Goal: Information Seeking & Learning: Learn about a topic

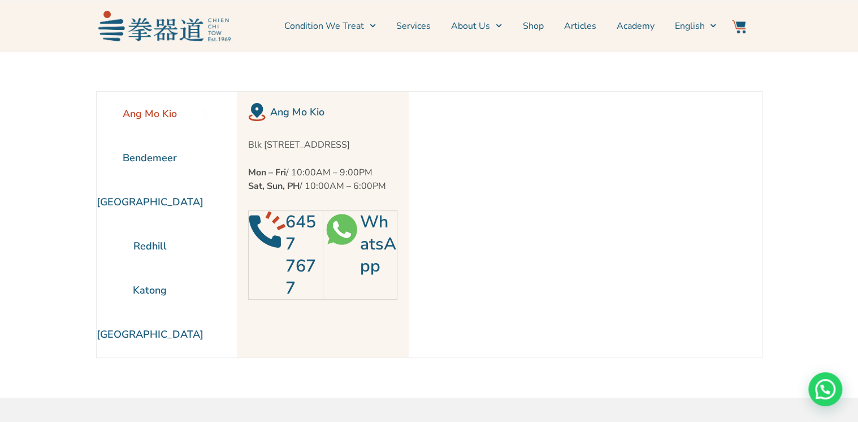
click at [154, 115] on li "Ang Mo Kio" at bounding box center [150, 114] width 107 height 44
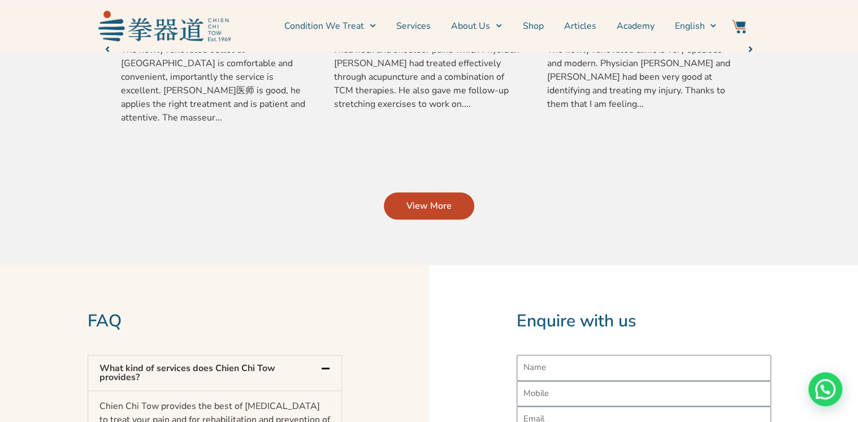
scroll to position [633, 0]
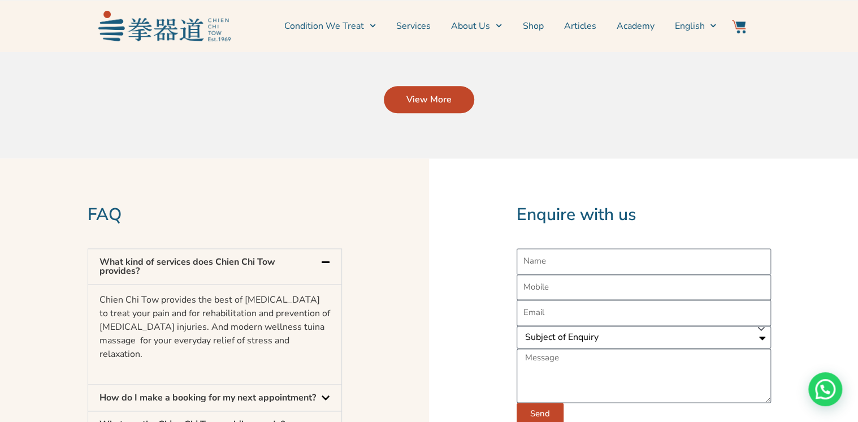
click at [410, 106] on span "View More" at bounding box center [428, 100] width 45 height 14
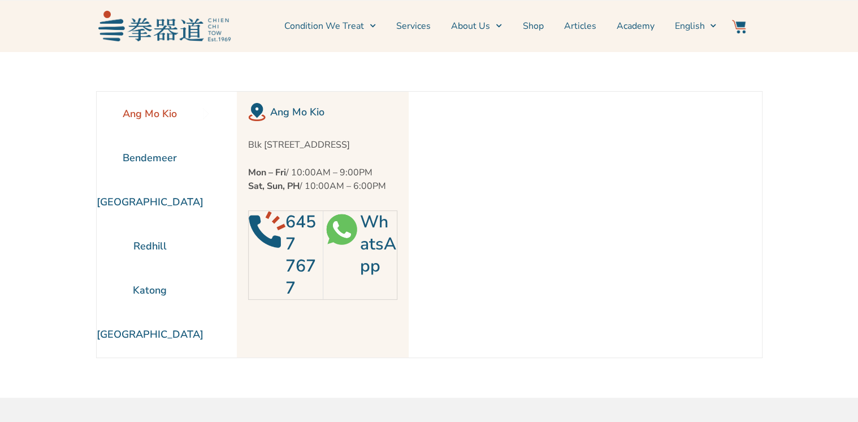
click at [158, 103] on li "Ang Mo Kio" at bounding box center [150, 114] width 107 height 44
click at [301, 234] on link "6457 7677" at bounding box center [300, 254] width 31 height 89
click at [281, 247] on img at bounding box center [267, 229] width 37 height 37
click at [416, 24] on link "Services" at bounding box center [413, 26] width 34 height 28
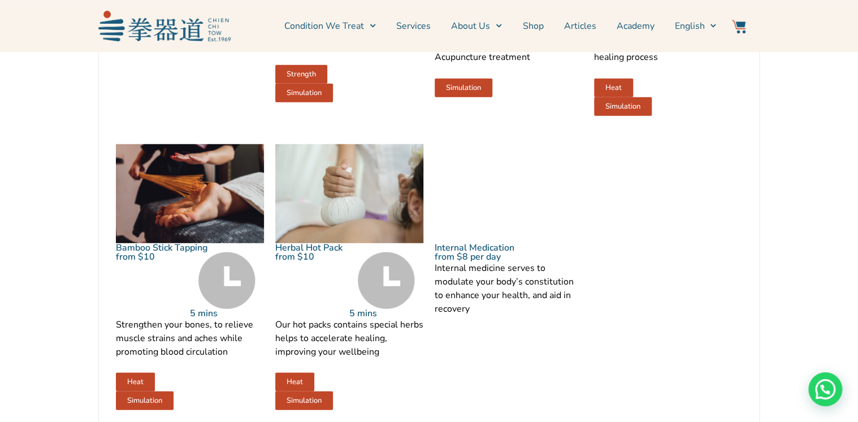
scroll to position [1447, 0]
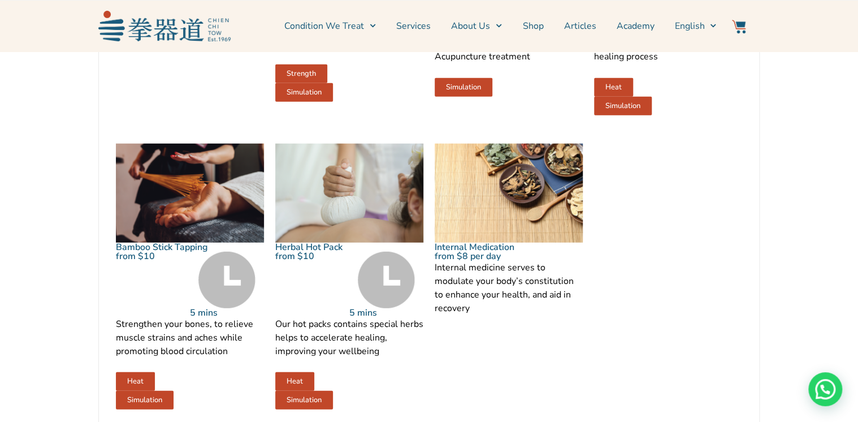
click at [183, 207] on img at bounding box center [190, 193] width 148 height 99
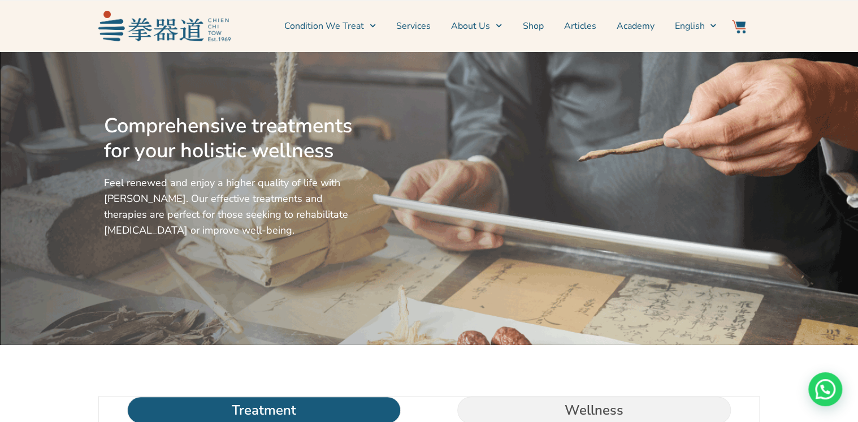
scroll to position [0, 0]
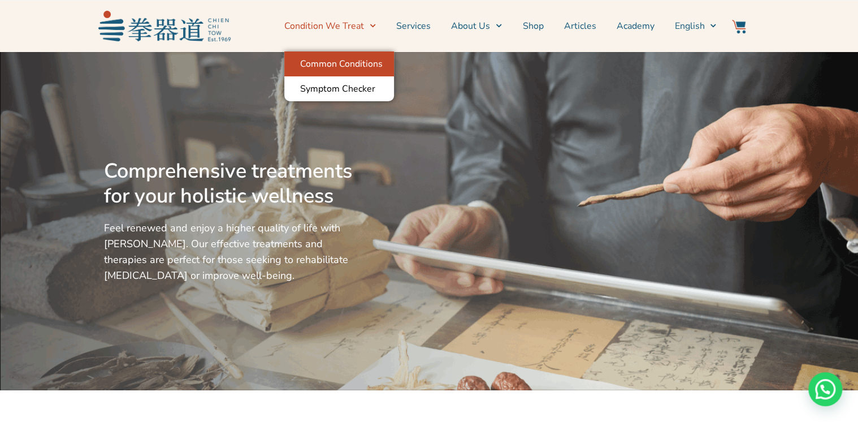
click at [366, 67] on link "Common Conditions" at bounding box center [339, 63] width 110 height 25
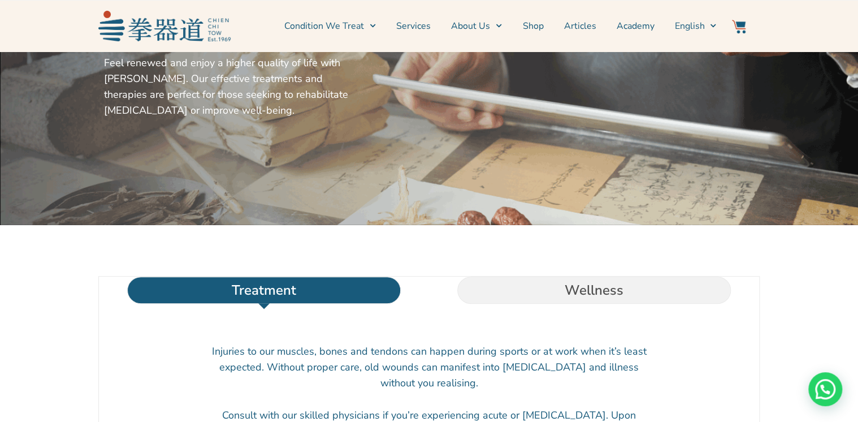
scroll to position [181, 0]
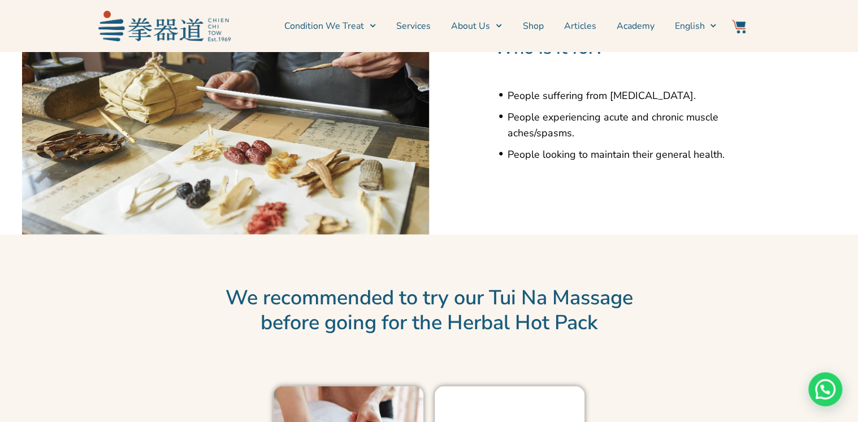
scroll to position [904, 0]
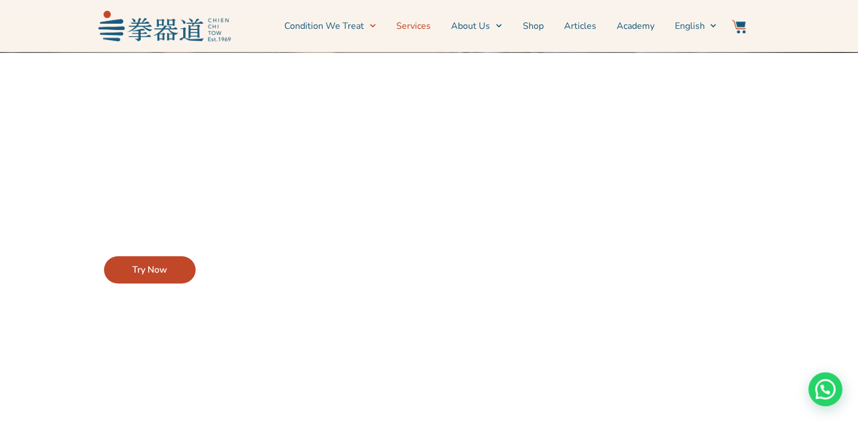
click at [427, 28] on link "Services" at bounding box center [413, 26] width 34 height 28
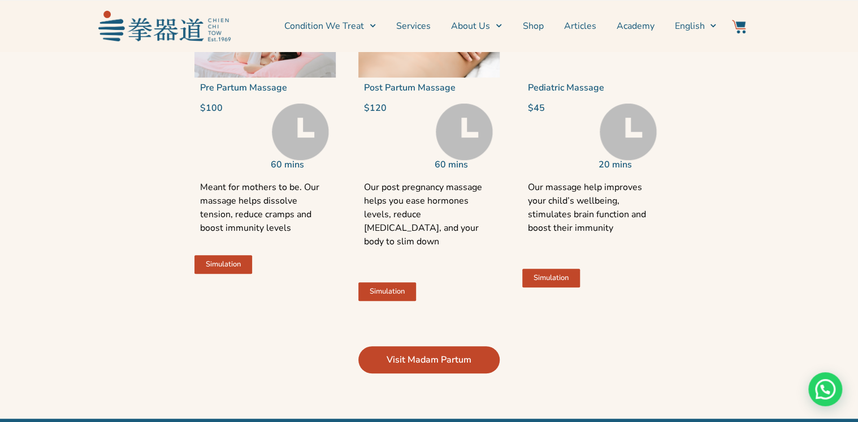
scroll to position [2531, 0]
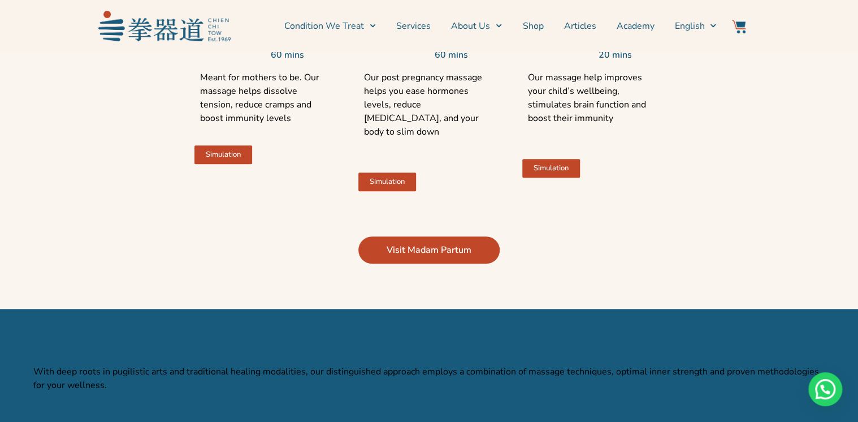
click at [406, 257] on span "Visit Madam Partum" at bounding box center [428, 250] width 85 height 14
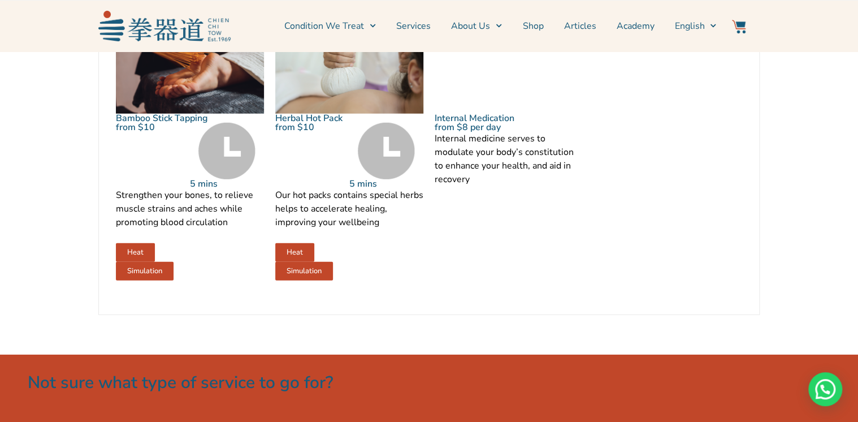
scroll to position [1447, 0]
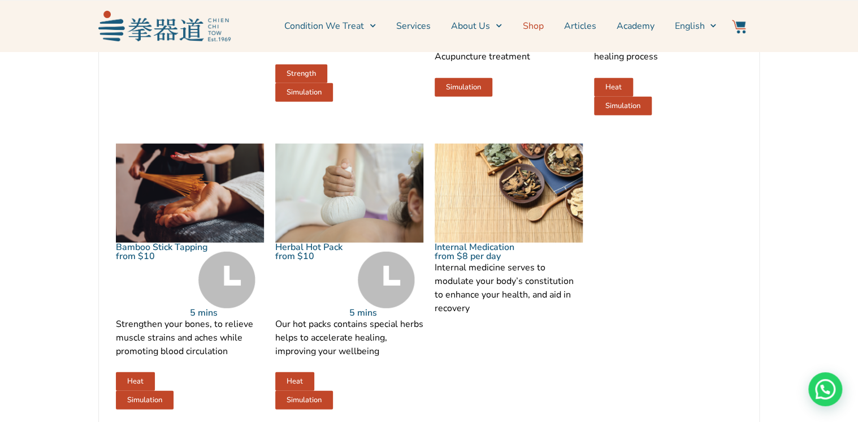
click at [537, 27] on link "Shop" at bounding box center [532, 26] width 21 height 28
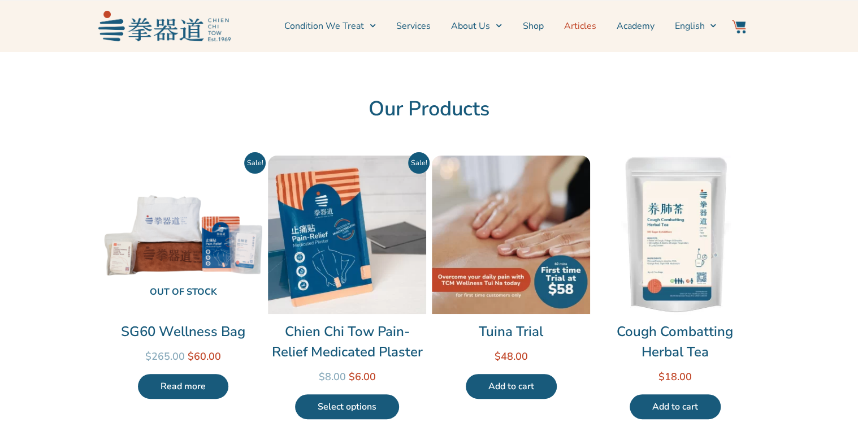
click at [581, 27] on link "Articles" at bounding box center [579, 26] width 32 height 28
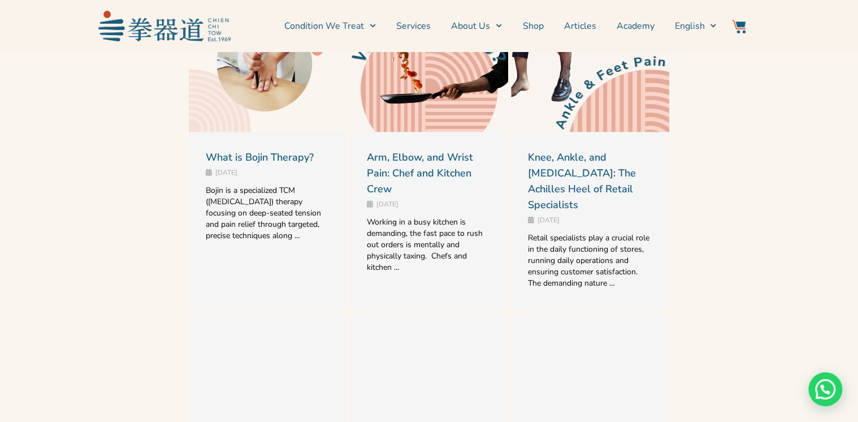
scroll to position [1097, 0]
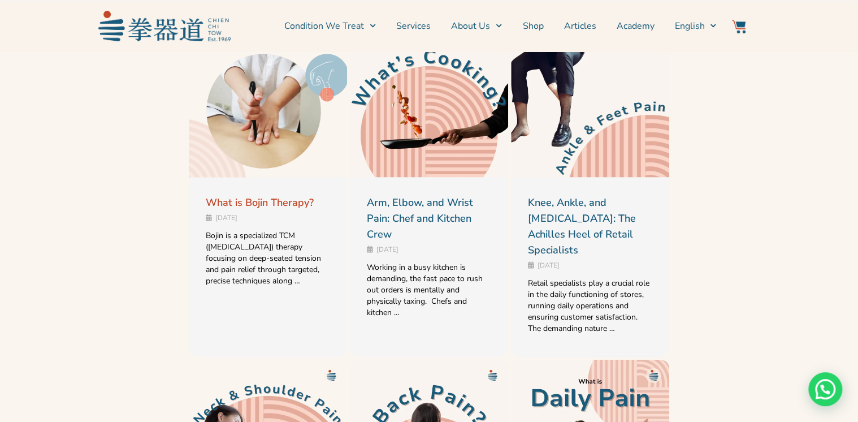
click at [275, 202] on link "What is Bojin Therapy?" at bounding box center [260, 203] width 108 height 14
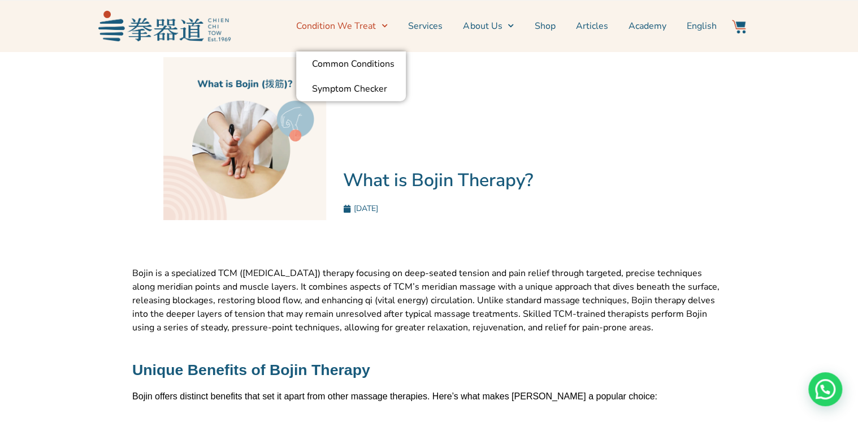
click at [384, 24] on span "Menu" at bounding box center [382, 26] width 12 height 18
click at [368, 84] on link "Symptom Checker" at bounding box center [351, 88] width 110 height 25
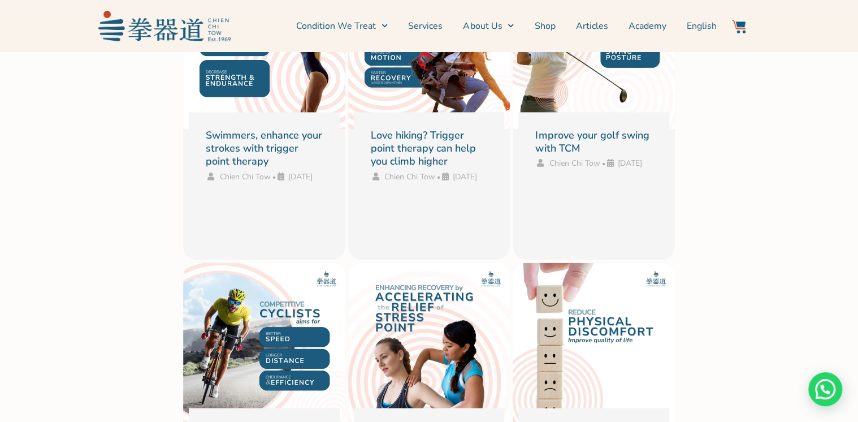
scroll to position [9402, 0]
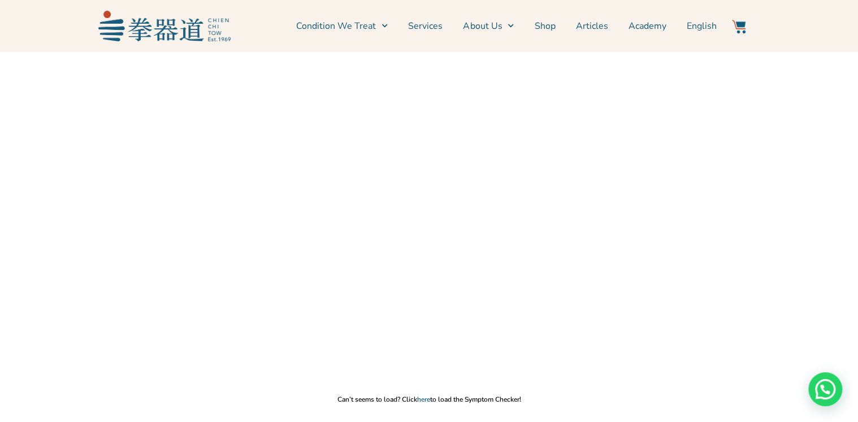
scroll to position [136, 0]
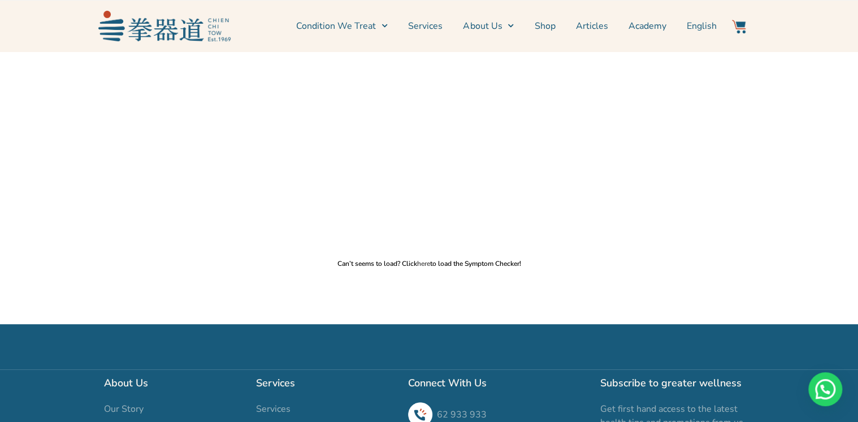
click at [424, 264] on link "here" at bounding box center [423, 263] width 13 height 9
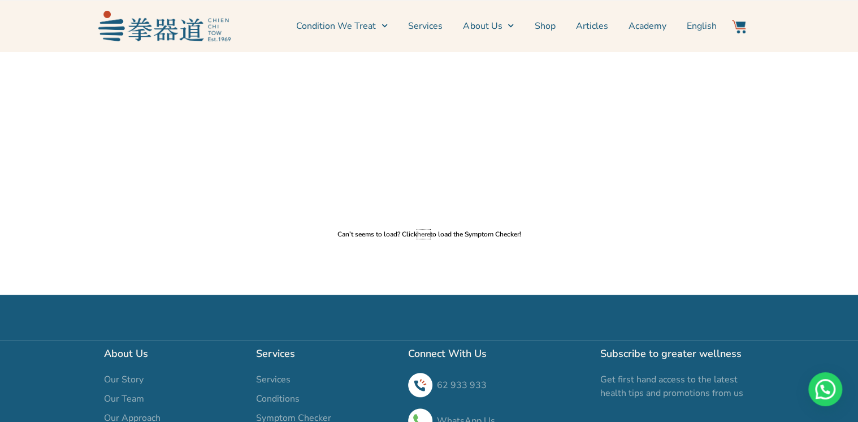
scroll to position [181, 0]
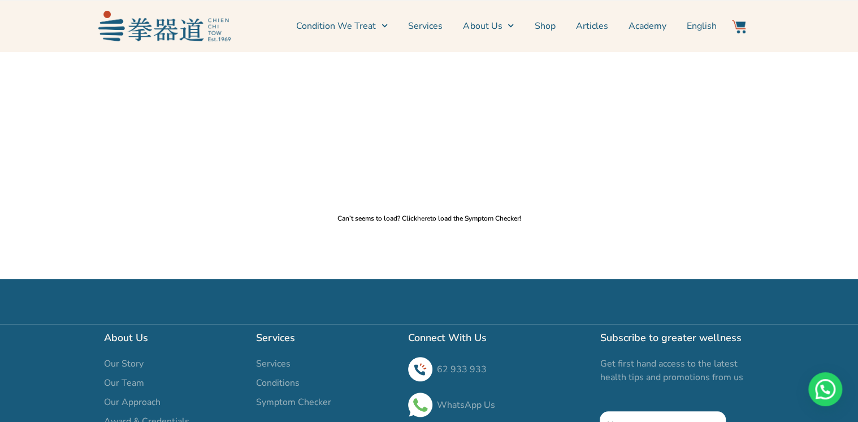
click at [424, 218] on link "here" at bounding box center [423, 218] width 13 height 9
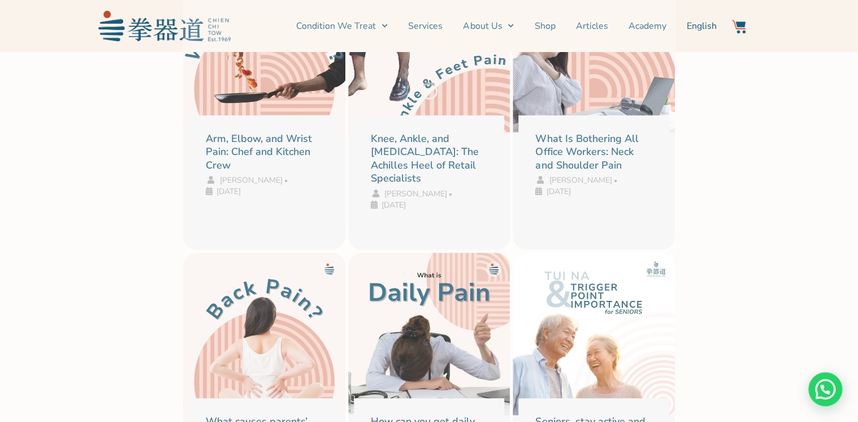
scroll to position [2079, 0]
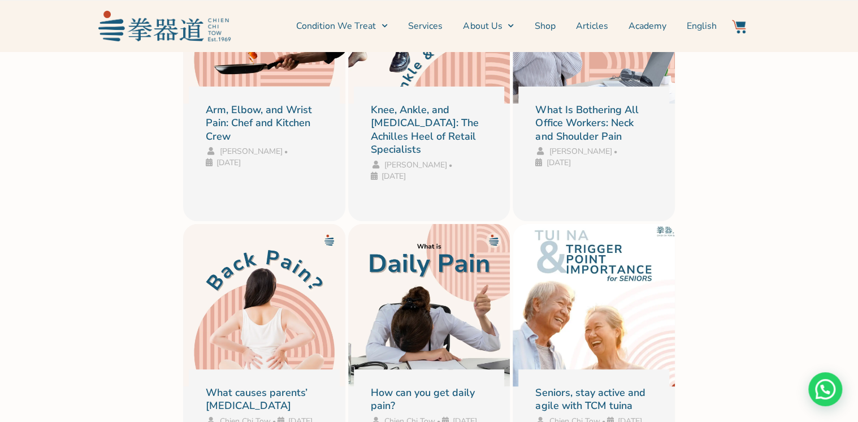
click at [631, 296] on link "Seniors, stay active and agile with TCM tuina" at bounding box center [593, 304] width 145 height 145
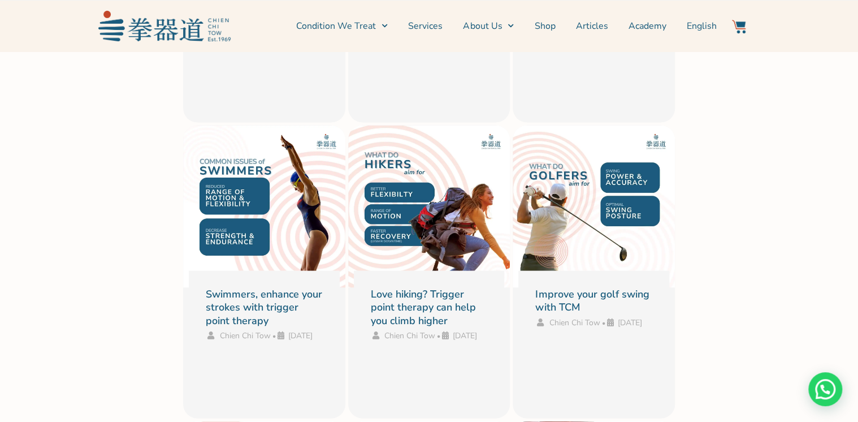
scroll to position [3119, 0]
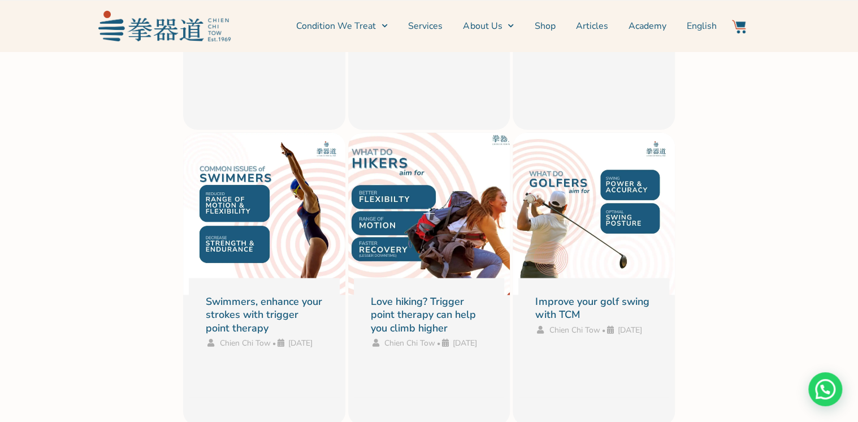
click at [432, 219] on link "Love hiking? Trigger point therapy can help you climb higher" at bounding box center [429, 213] width 145 height 145
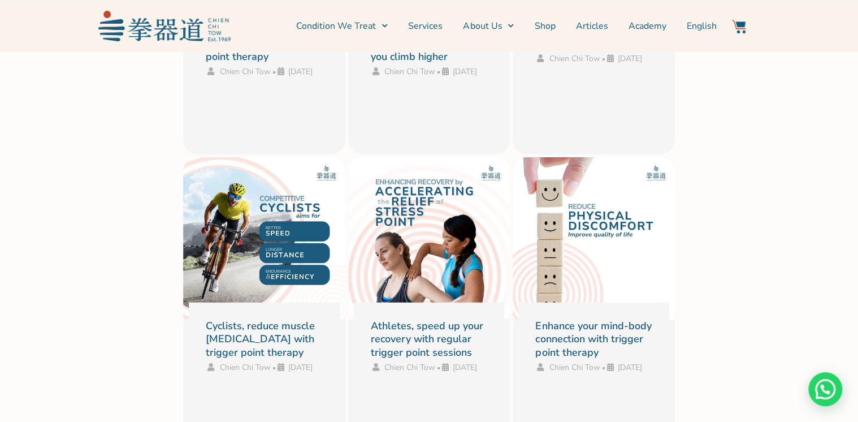
scroll to position [3435, 0]
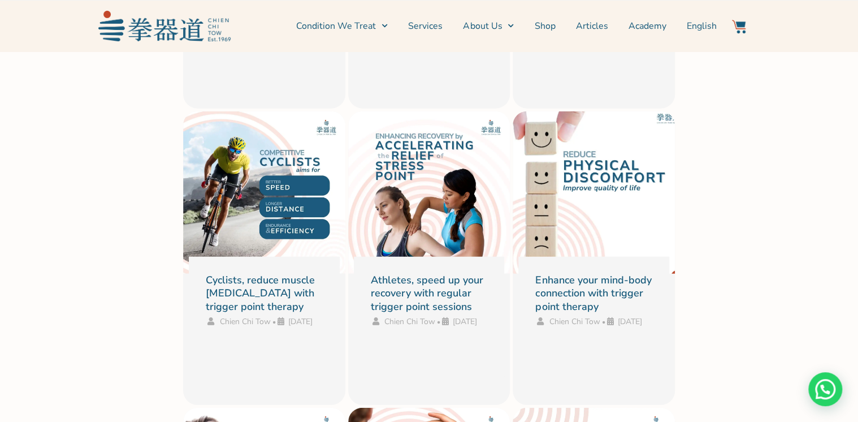
click at [601, 277] on link "Enhance your mind-body connection with trigger point therapy" at bounding box center [593, 293] width 116 height 40
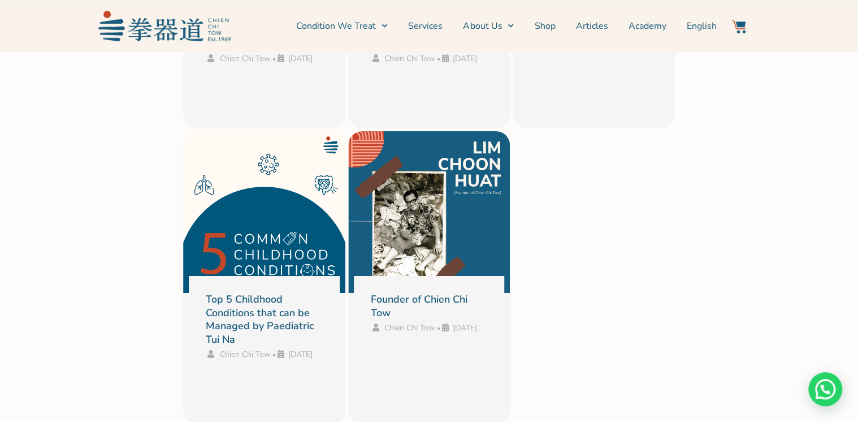
scroll to position [4023, 0]
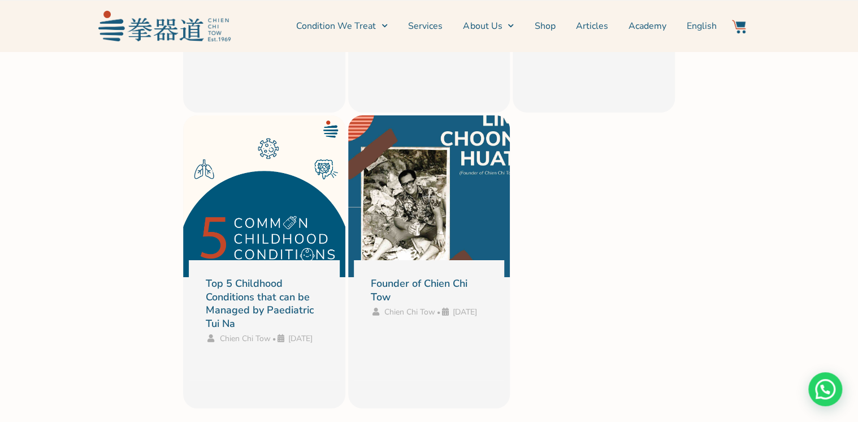
click at [420, 276] on link "Founder of Chien Chi Tow" at bounding box center [419, 289] width 97 height 27
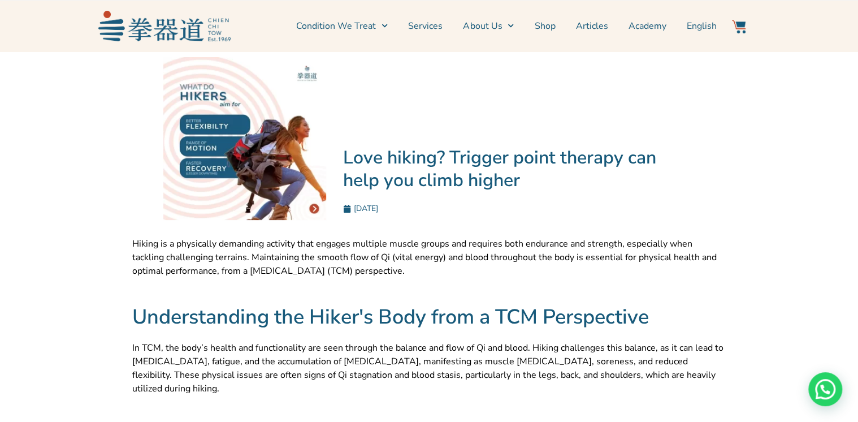
click at [206, 172] on img at bounding box center [244, 138] width 163 height 163
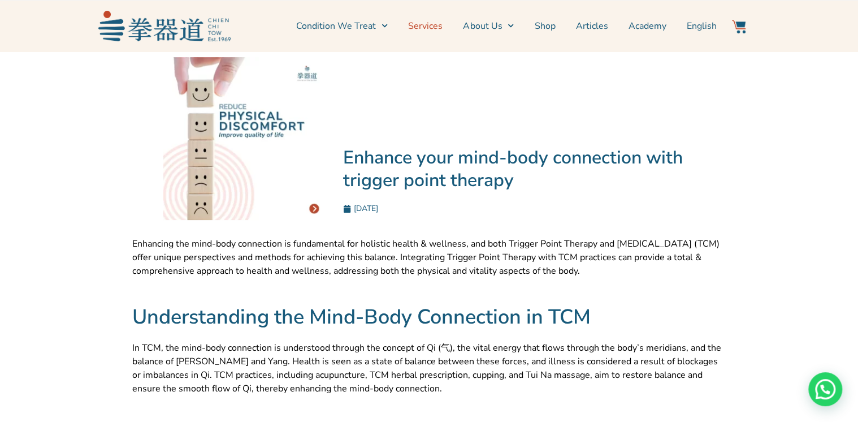
click at [428, 29] on link "Services" at bounding box center [425, 26] width 34 height 28
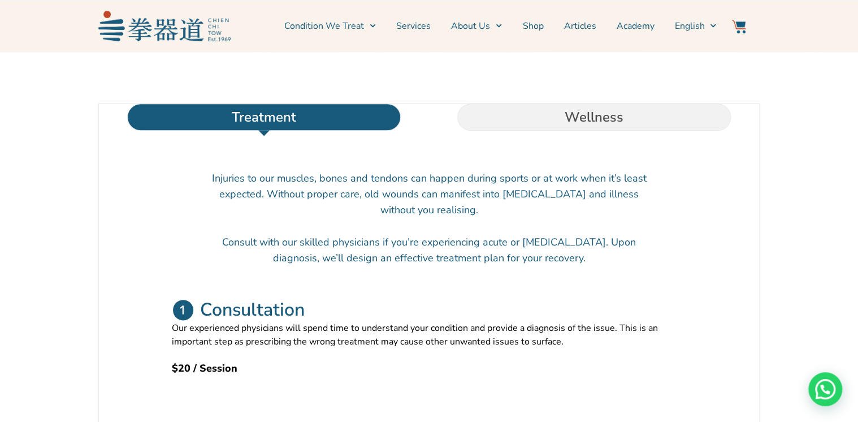
scroll to position [362, 0]
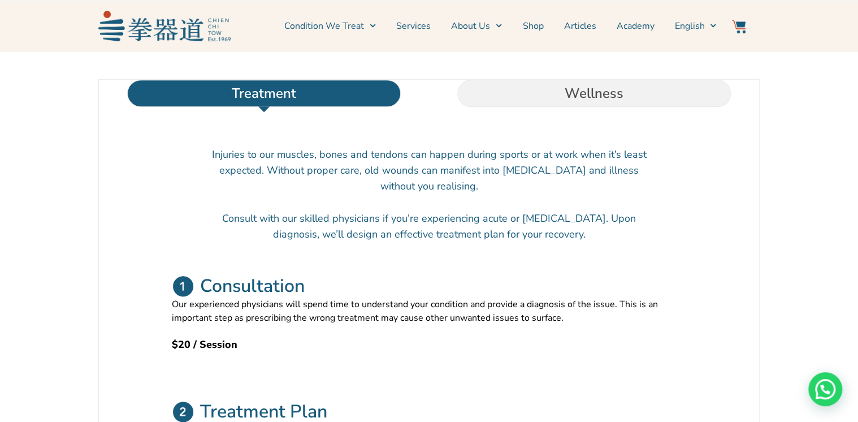
click at [272, 107] on li "Treatment" at bounding box center [264, 93] width 330 height 27
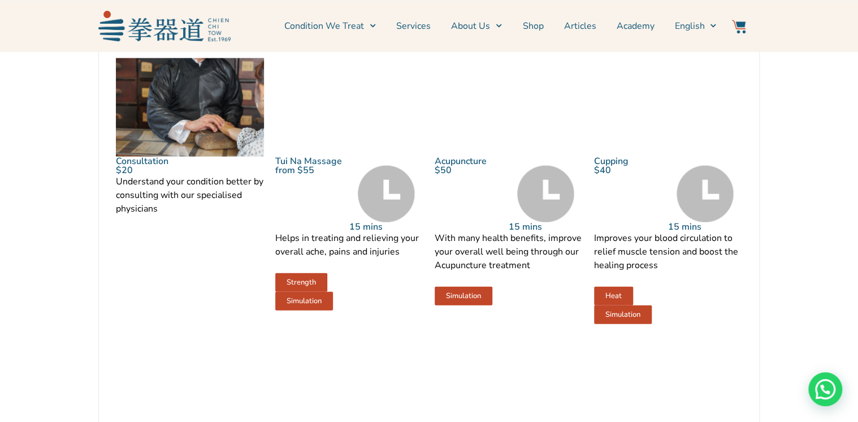
scroll to position [1266, 0]
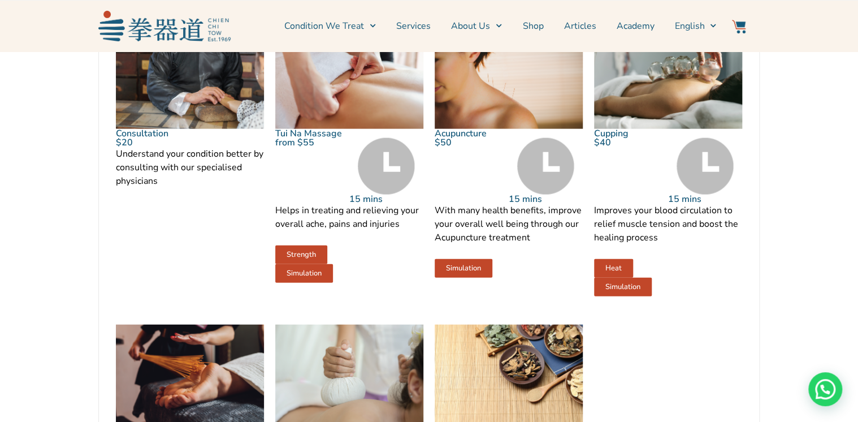
click at [320, 264] on link "Strength" at bounding box center [301, 254] width 52 height 19
click at [301, 283] on link "Simulation" at bounding box center [304, 273] width 58 height 19
click at [382, 129] on img at bounding box center [349, 80] width 148 height 99
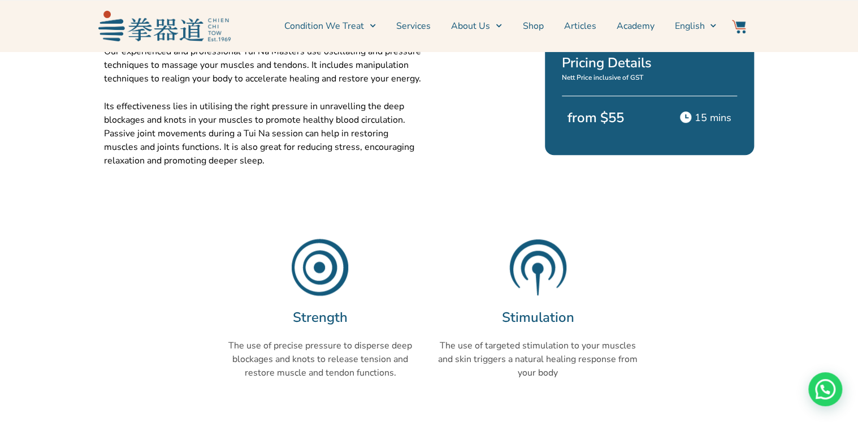
scroll to position [452, 0]
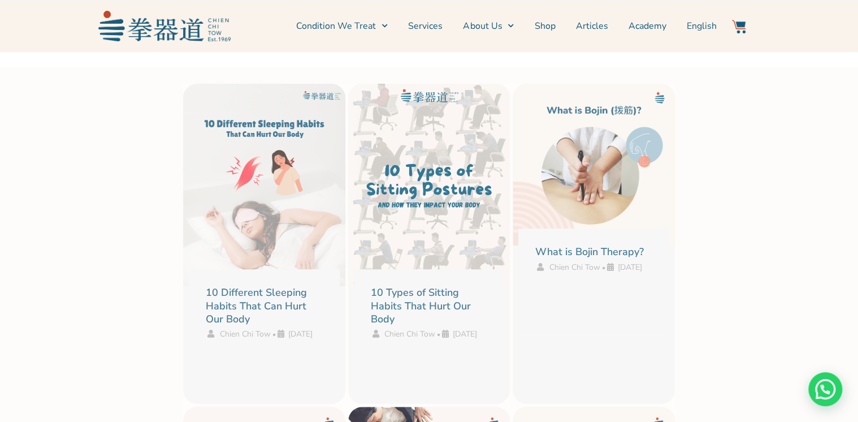
scroll to position [170, 0]
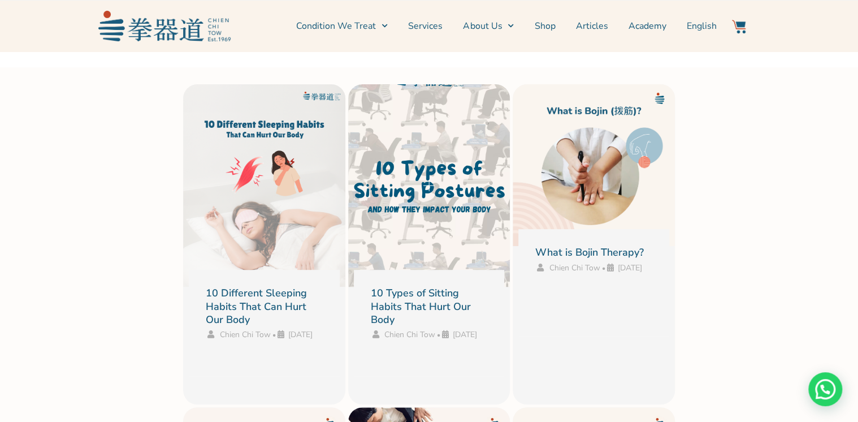
click at [448, 244] on link "10 Types of Sitting Habits That Hurt Our Body" at bounding box center [429, 185] width 145 height 185
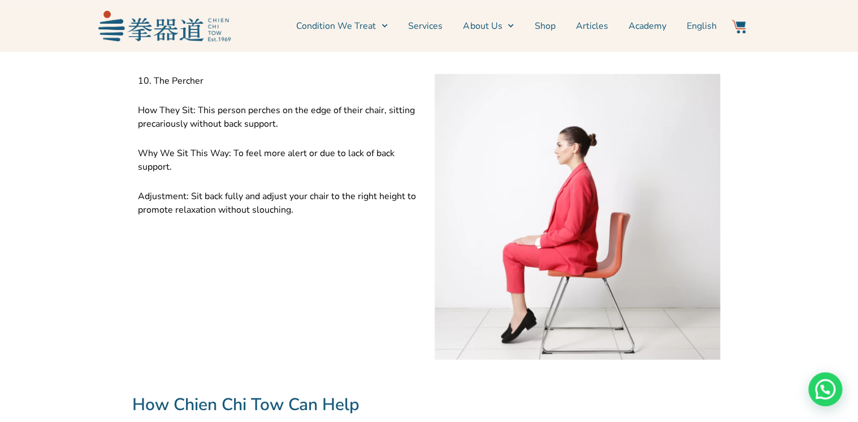
scroll to position [3345, 0]
